Goal: Information Seeking & Learning: Learn about a topic

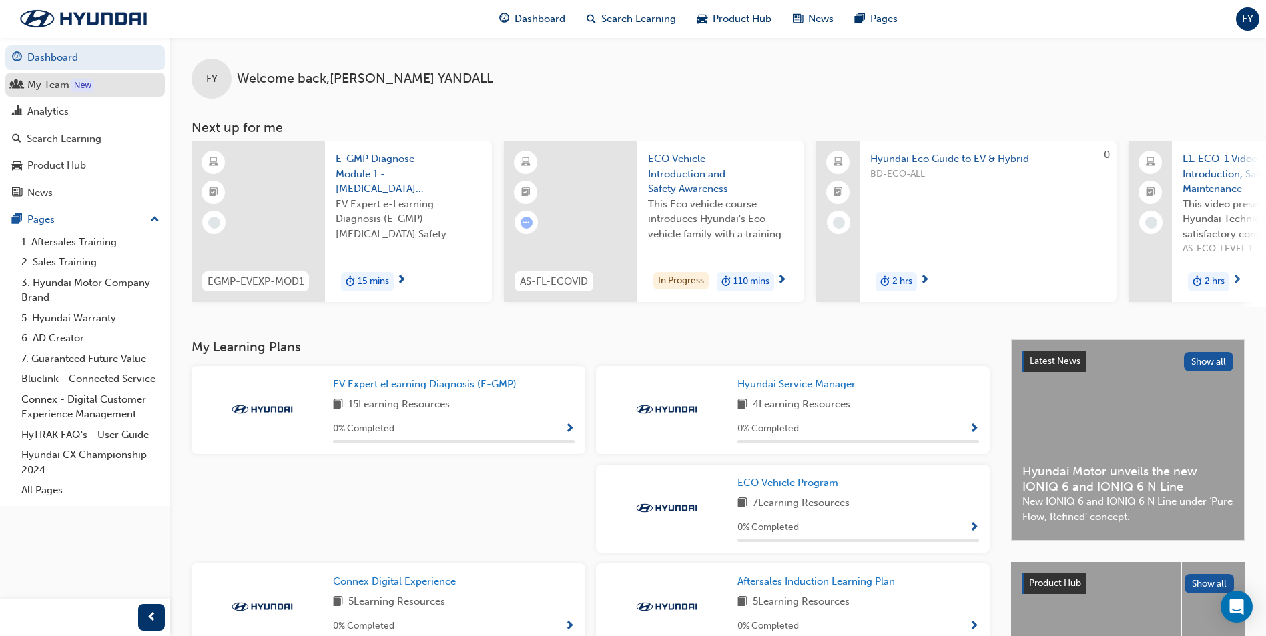
click at [59, 85] on div "My Team" at bounding box center [48, 84] width 42 height 15
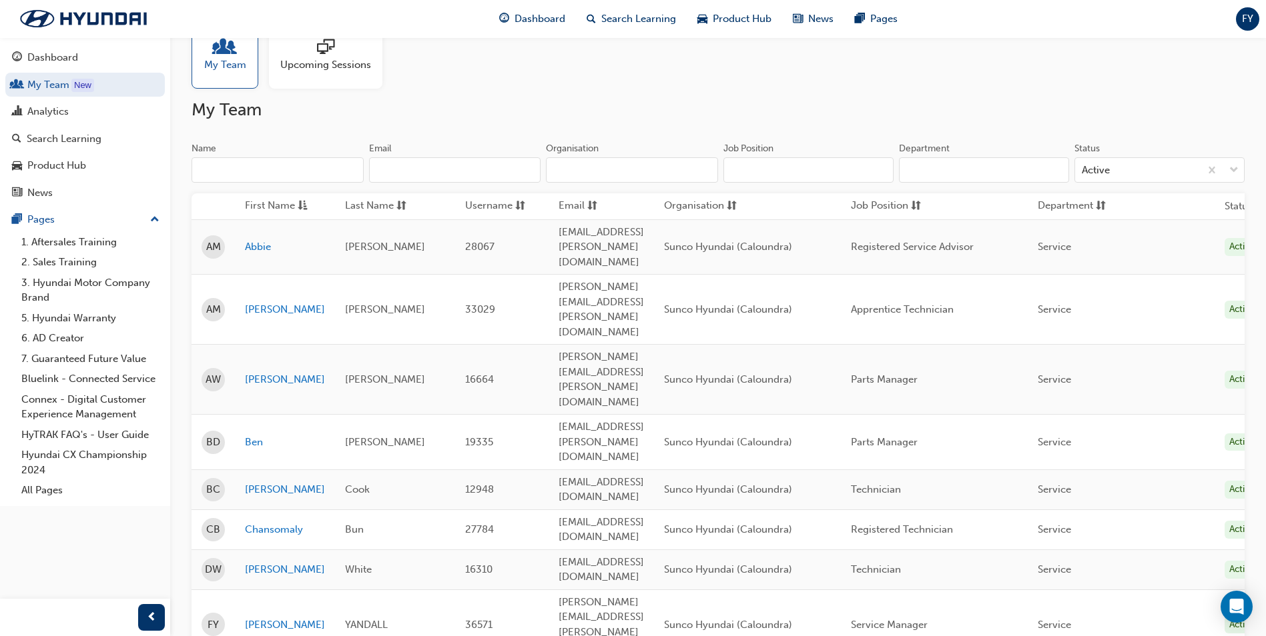
scroll to position [67, 0]
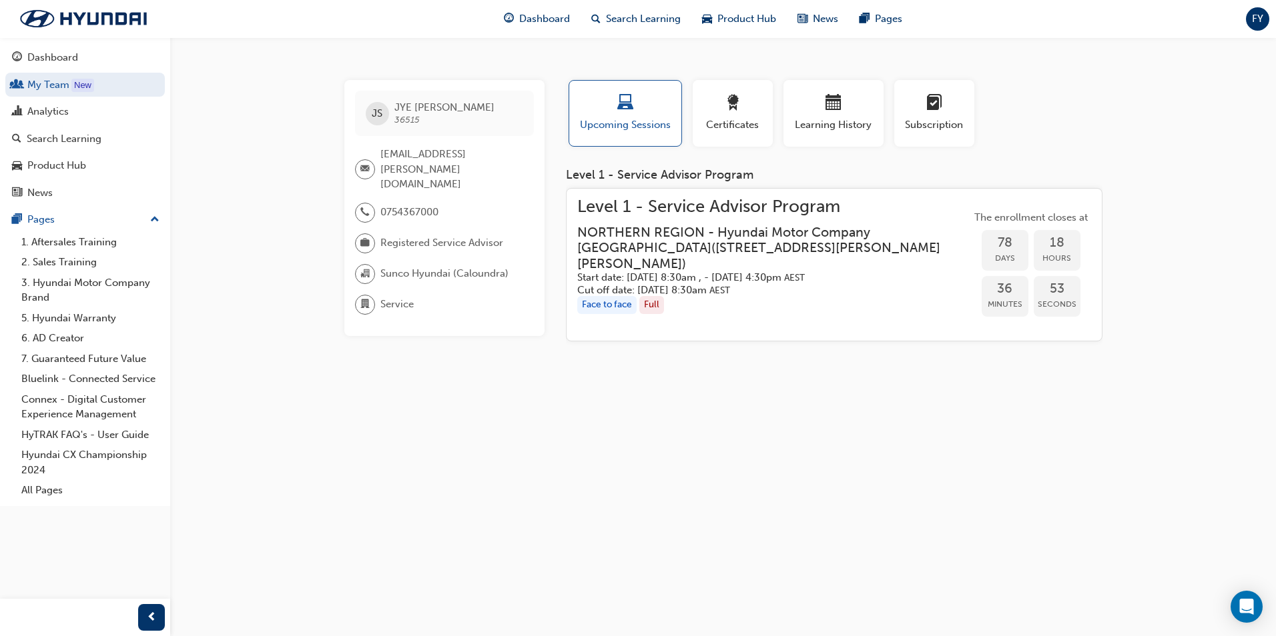
click at [723, 209] on span "Level 1 - Service Advisor Program" at bounding box center [774, 206] width 394 height 15
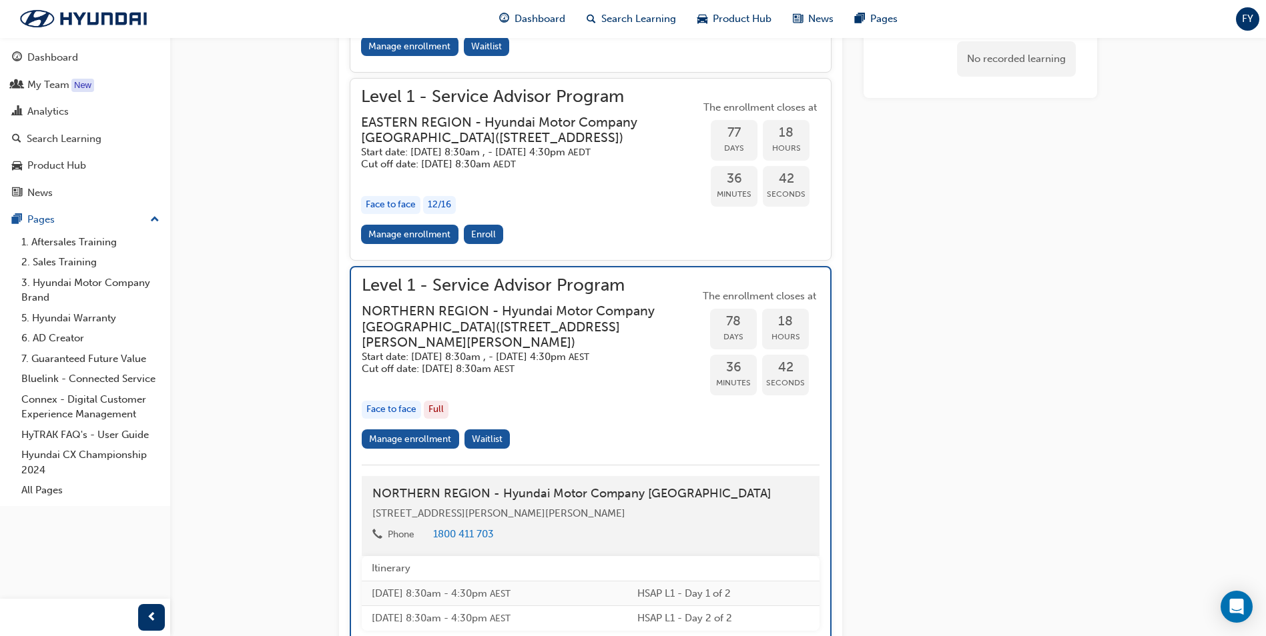
scroll to position [1498, 0]
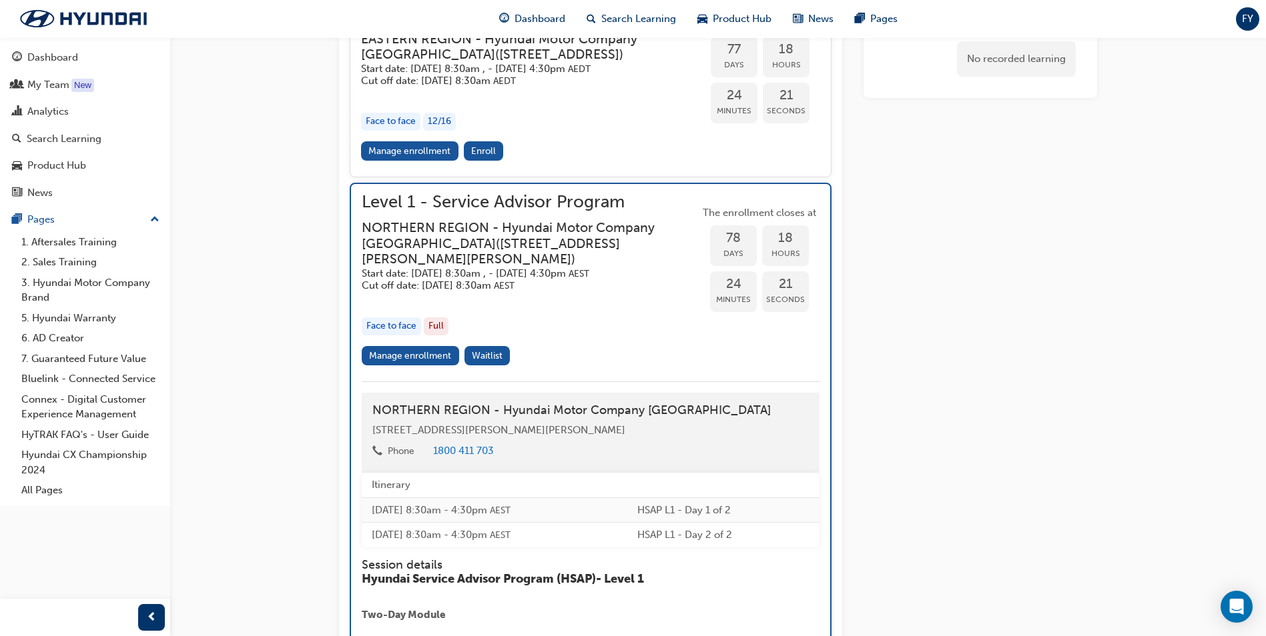
drag, startPoint x: 1115, startPoint y: 158, endPoint x: 1088, endPoint y: 157, distance: 26.7
click at [1115, 161] on div "Level 1 - Service Advisor Program Instructor led Stream: Frontline 2 days 16 pt…" at bounding box center [718, 36] width 801 height 2952
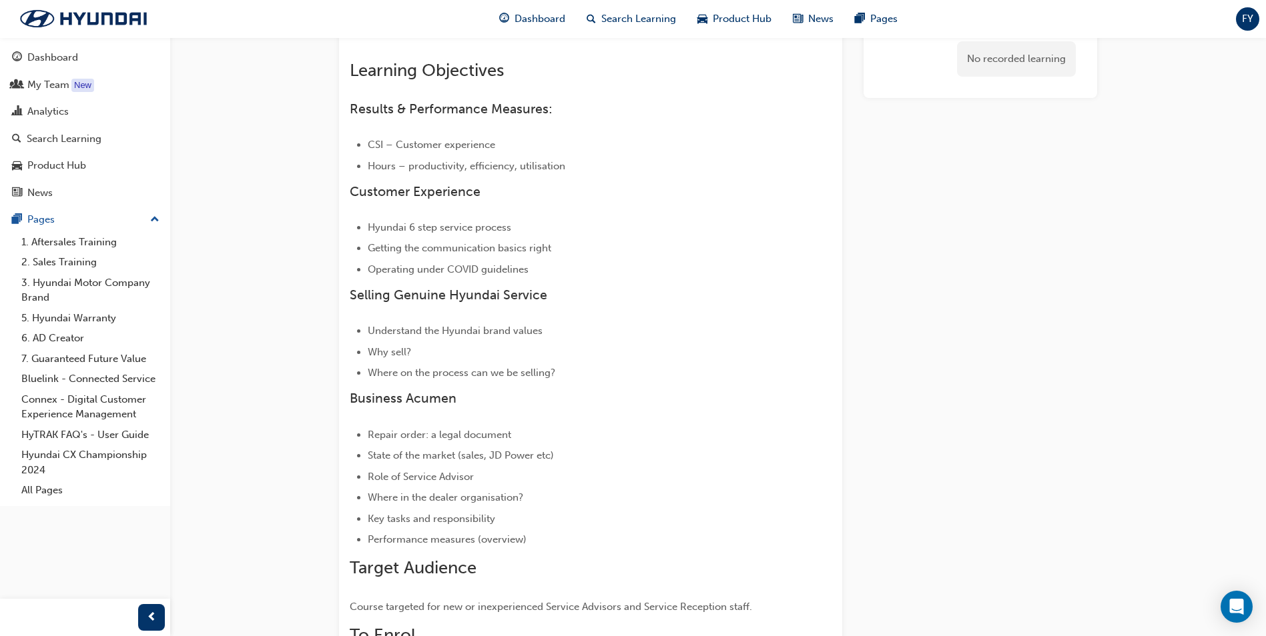
scroll to position [0, 0]
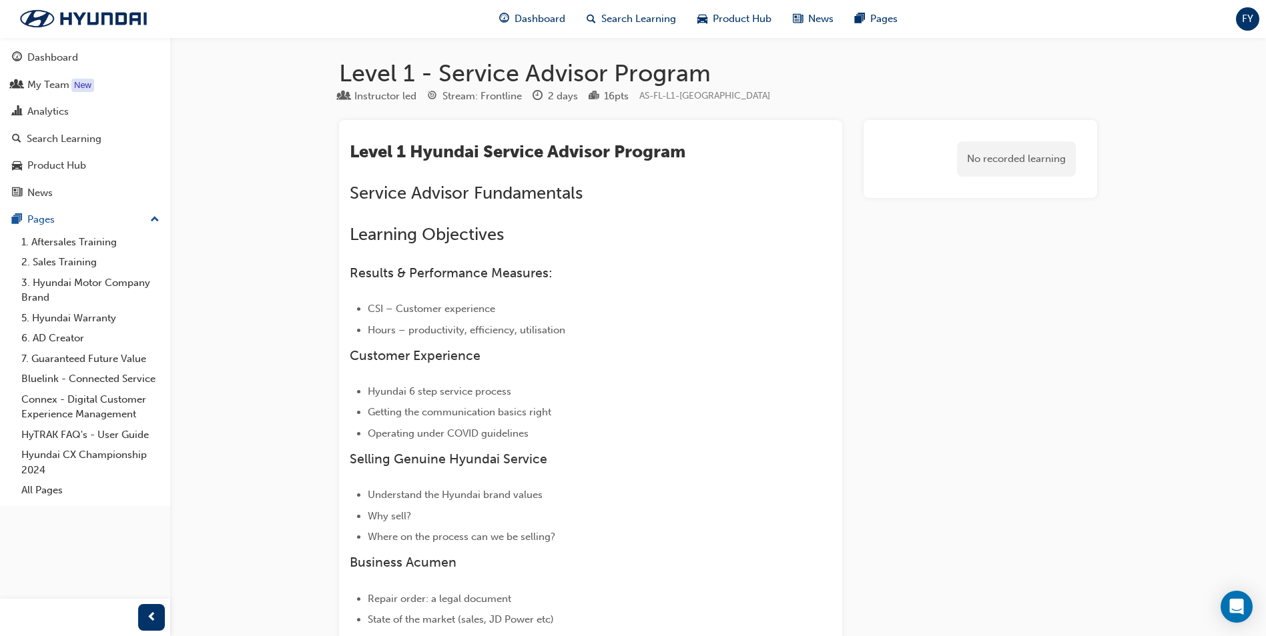
drag, startPoint x: 298, startPoint y: 278, endPoint x: 171, endPoint y: 155, distance: 176.5
click at [80, 89] on div "New" at bounding box center [82, 85] width 23 height 13
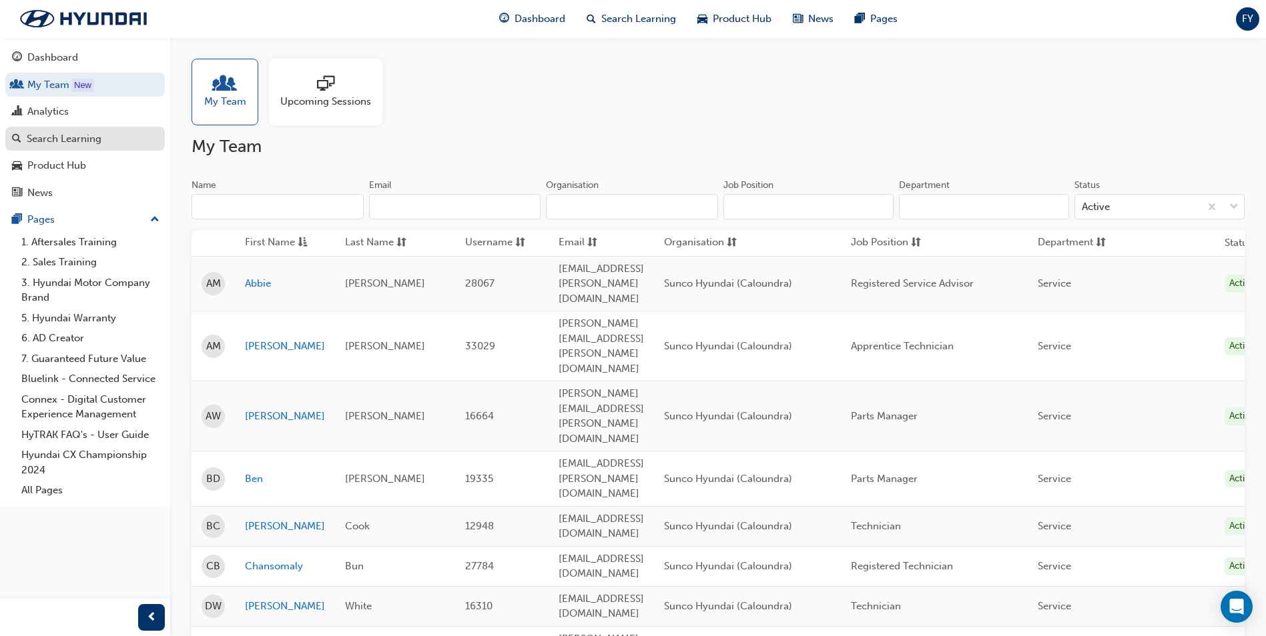
click at [73, 135] on div "Search Learning" at bounding box center [64, 138] width 75 height 15
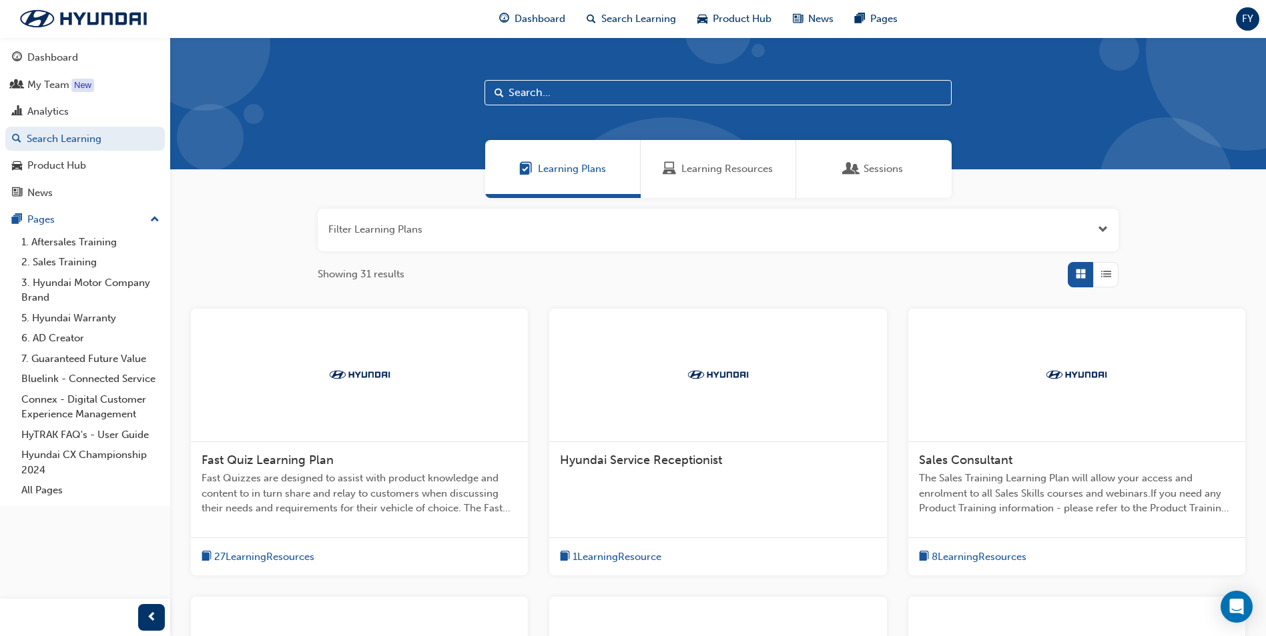
click at [597, 91] on input "text" at bounding box center [717, 92] width 467 height 25
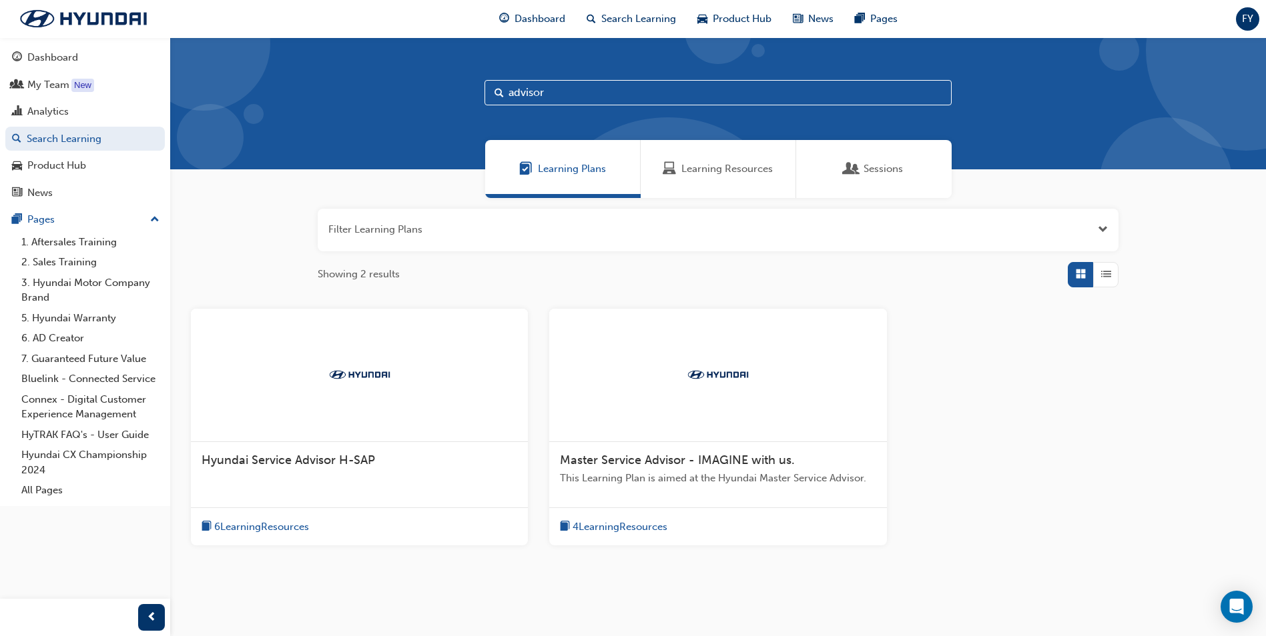
type input "advisor"
click at [502, 229] on button "button" at bounding box center [718, 230] width 801 height 43
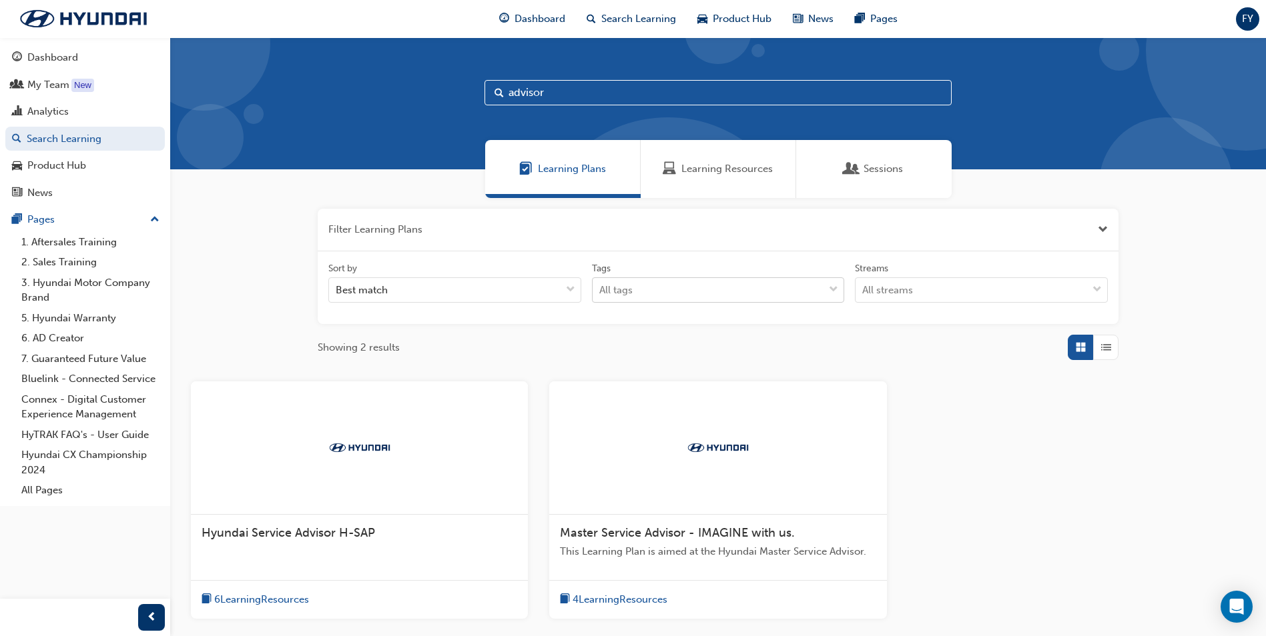
click at [624, 284] on div "All tags" at bounding box center [615, 290] width 33 height 15
click at [600, 284] on input "Tags All tags" at bounding box center [599, 289] width 1 height 11
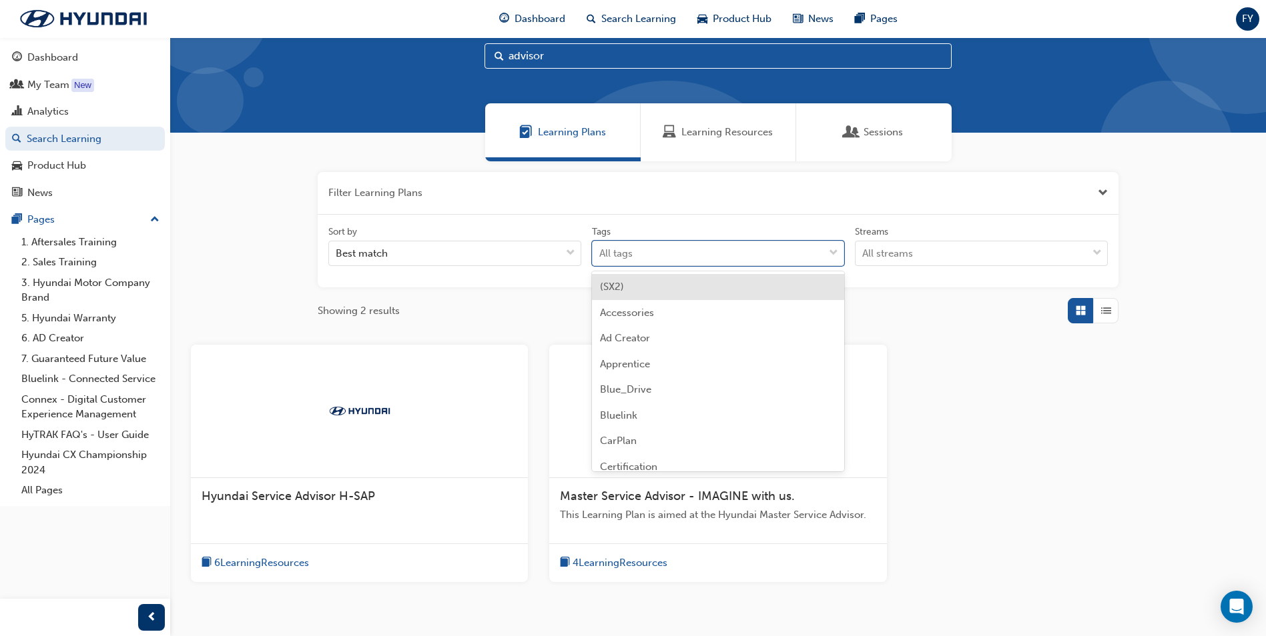
scroll to position [67, 0]
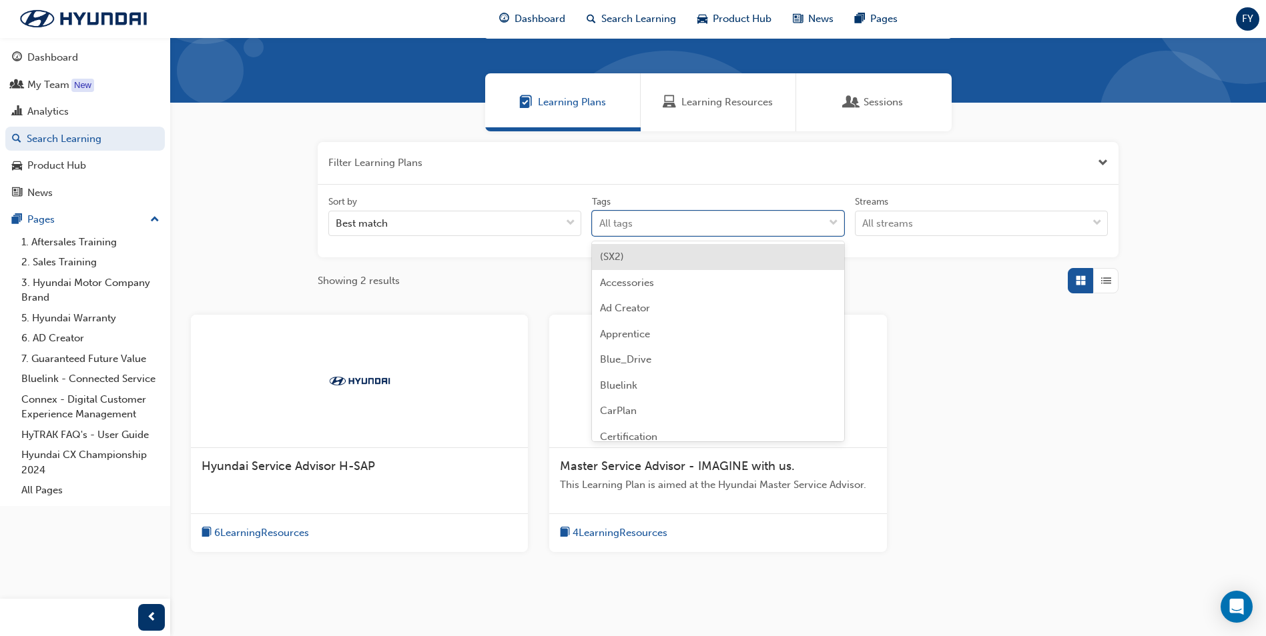
click at [228, 282] on div "Filter Learning Plans Sort by Best match Tags option (SX2) focused, 1 of 95. 95…" at bounding box center [717, 368] width 1095 height 474
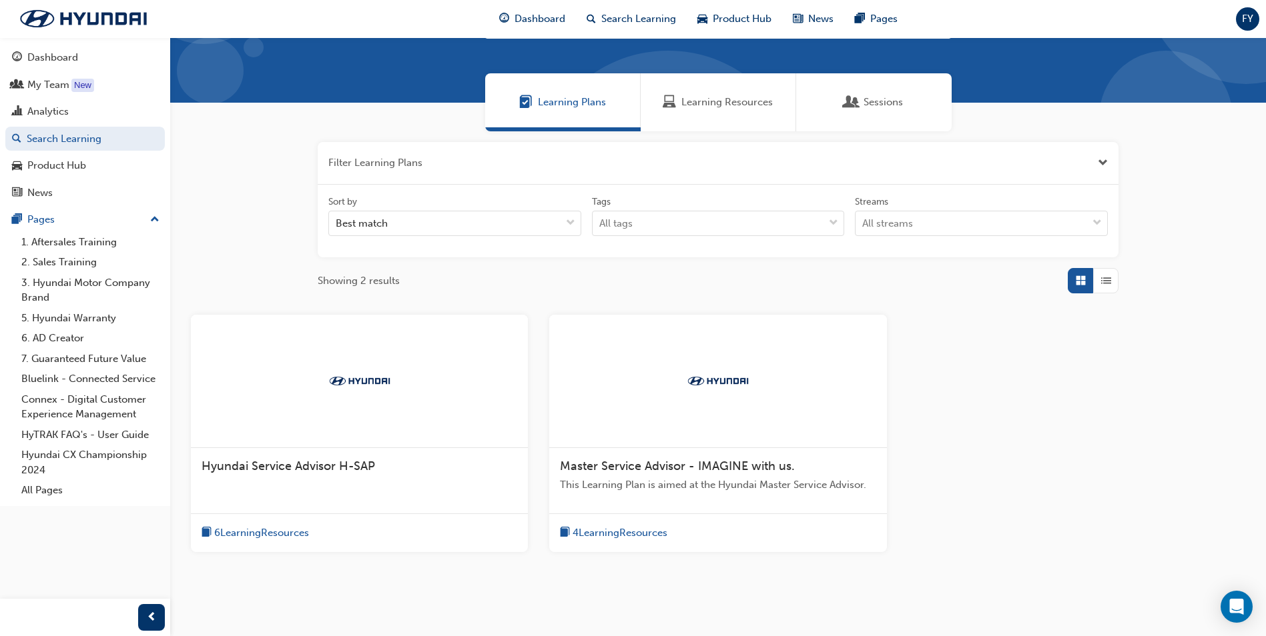
click at [346, 380] on img at bounding box center [359, 380] width 73 height 13
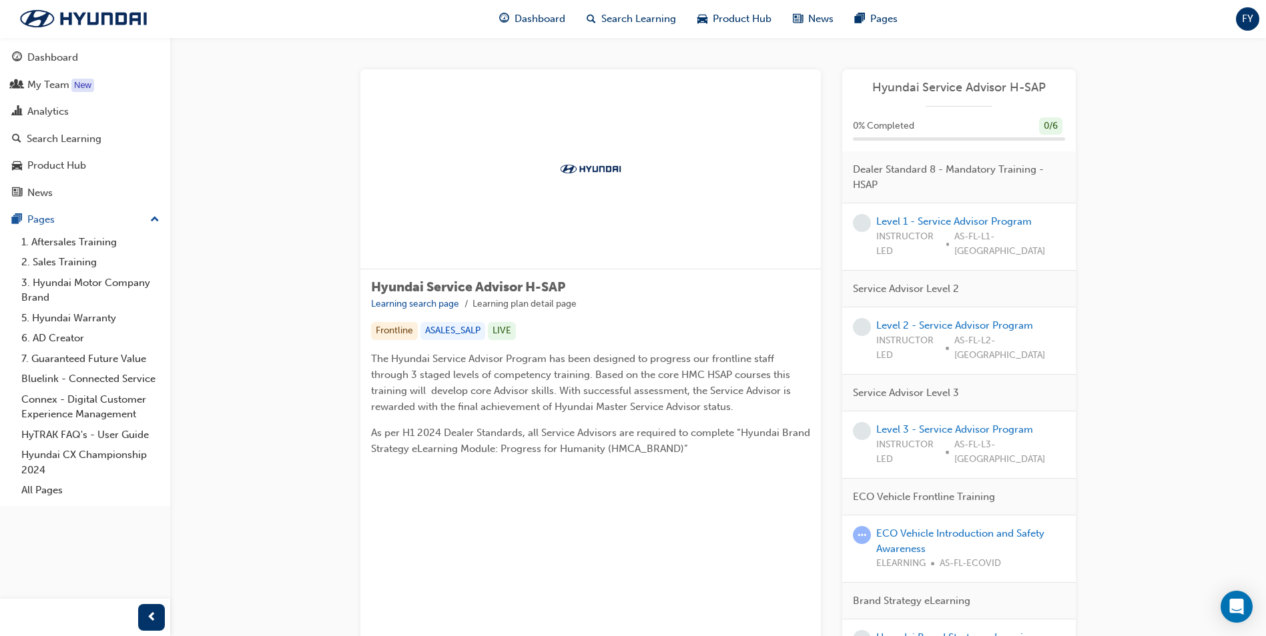
click at [826, 247] on div "Hyundai Service Advisor H-SAP Learning search page Learning plan detail page Fr…" at bounding box center [717, 437] width 715 height 737
click at [1141, 135] on div "Hyundai Service Advisor H-SAP Learning search page Learning plan detail page Hy…" at bounding box center [717, 453] width 1095 height 833
